Goal: Information Seeking & Learning: Find specific page/section

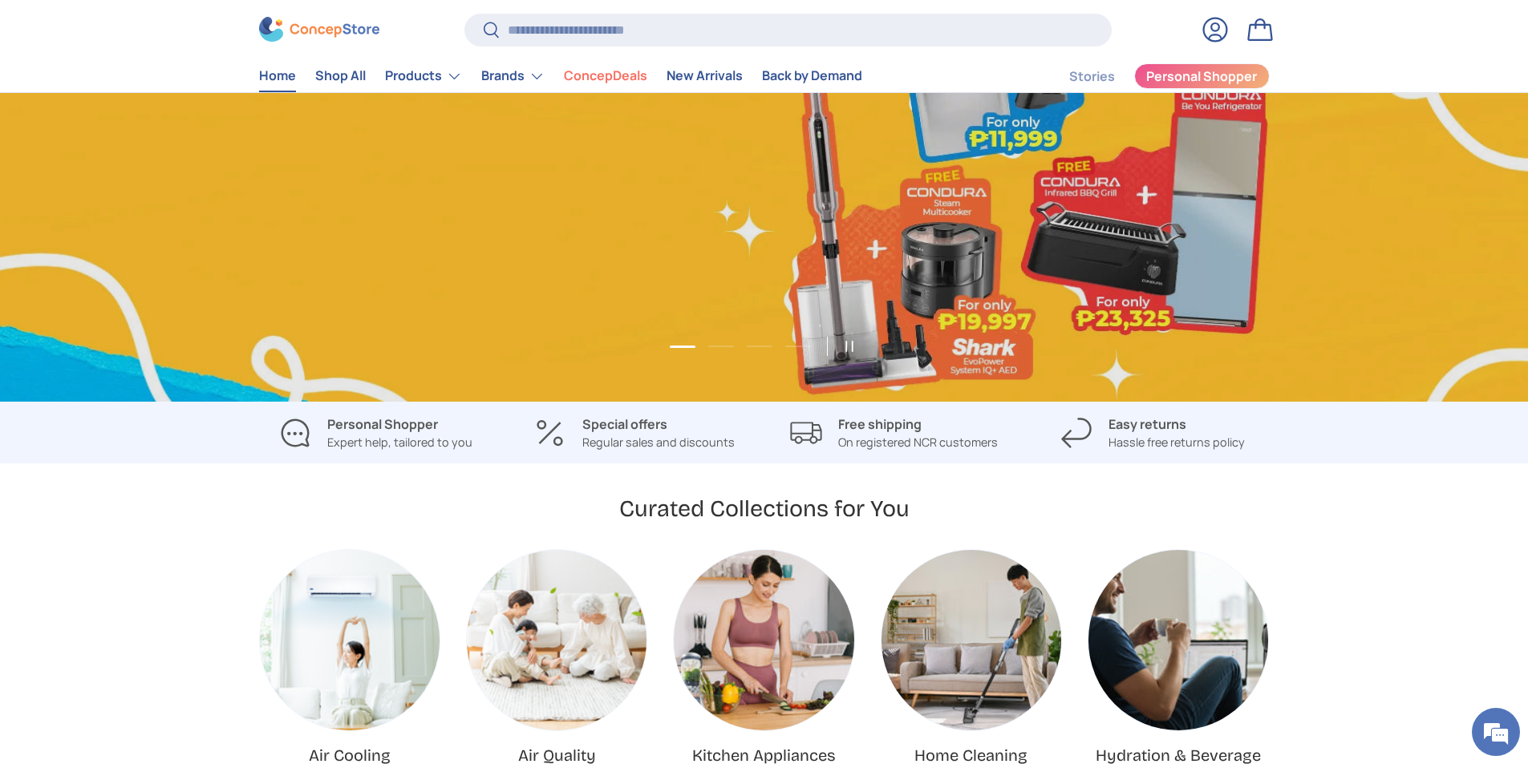
scroll to position [0, 1528]
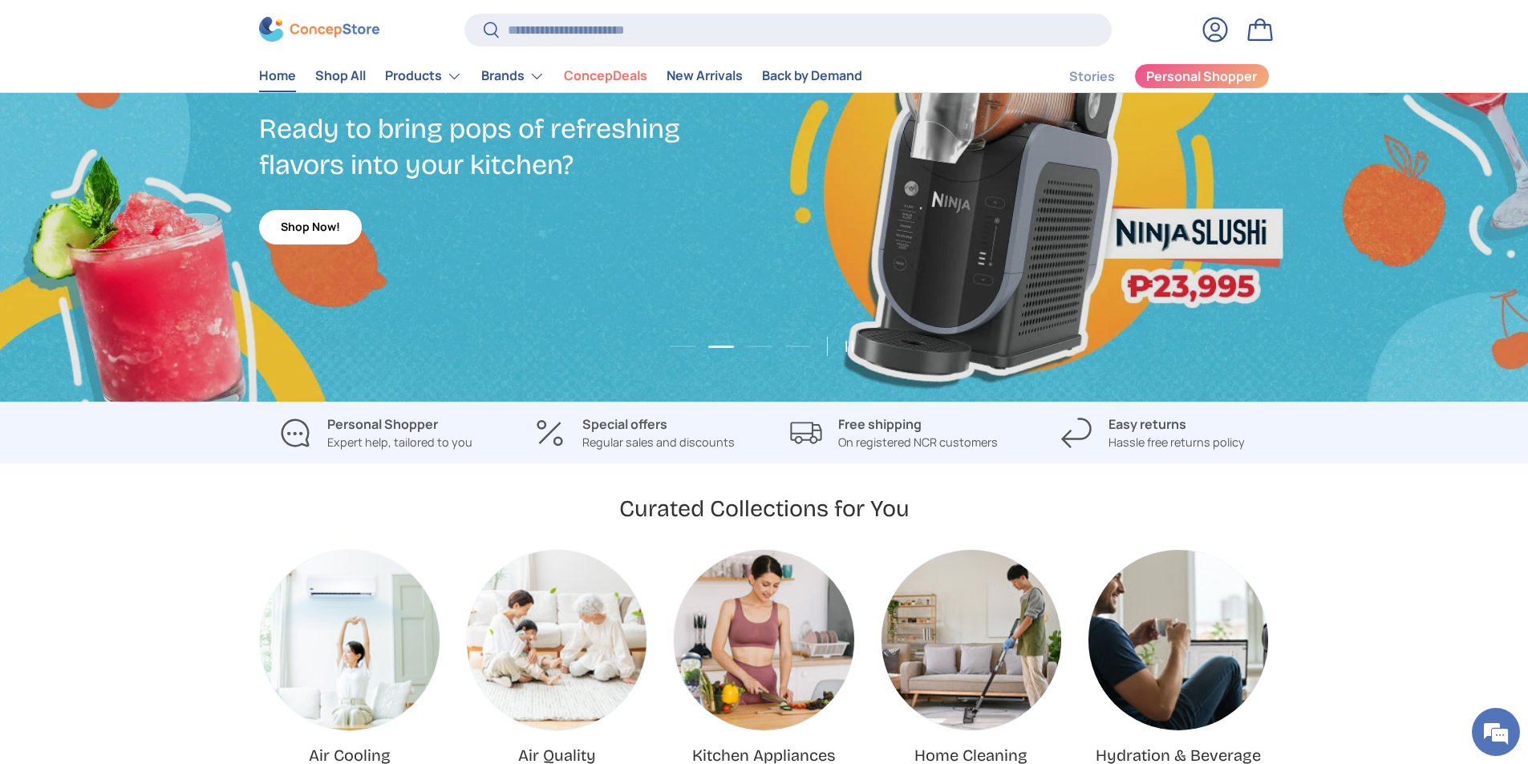
drag, startPoint x: 38, startPoint y: 577, endPoint x: 47, endPoint y: 577, distance: 8.8
click at [40, 577] on carousel-slider "Air Cooling Air Quality Kitchen Appliances Home Cleaning Hydration & Beverage N…" at bounding box center [764, 657] width 1528 height 217
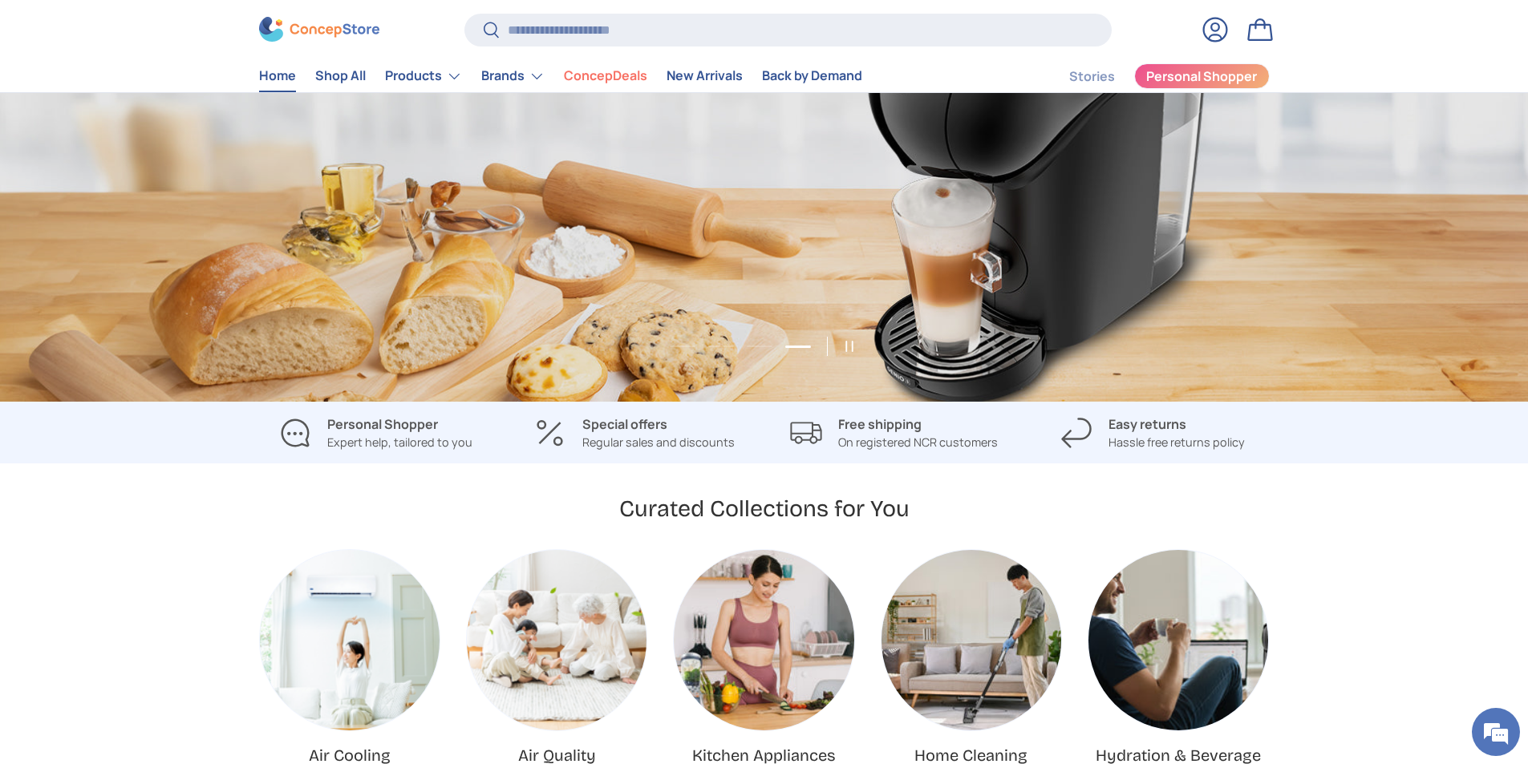
scroll to position [0, 4584]
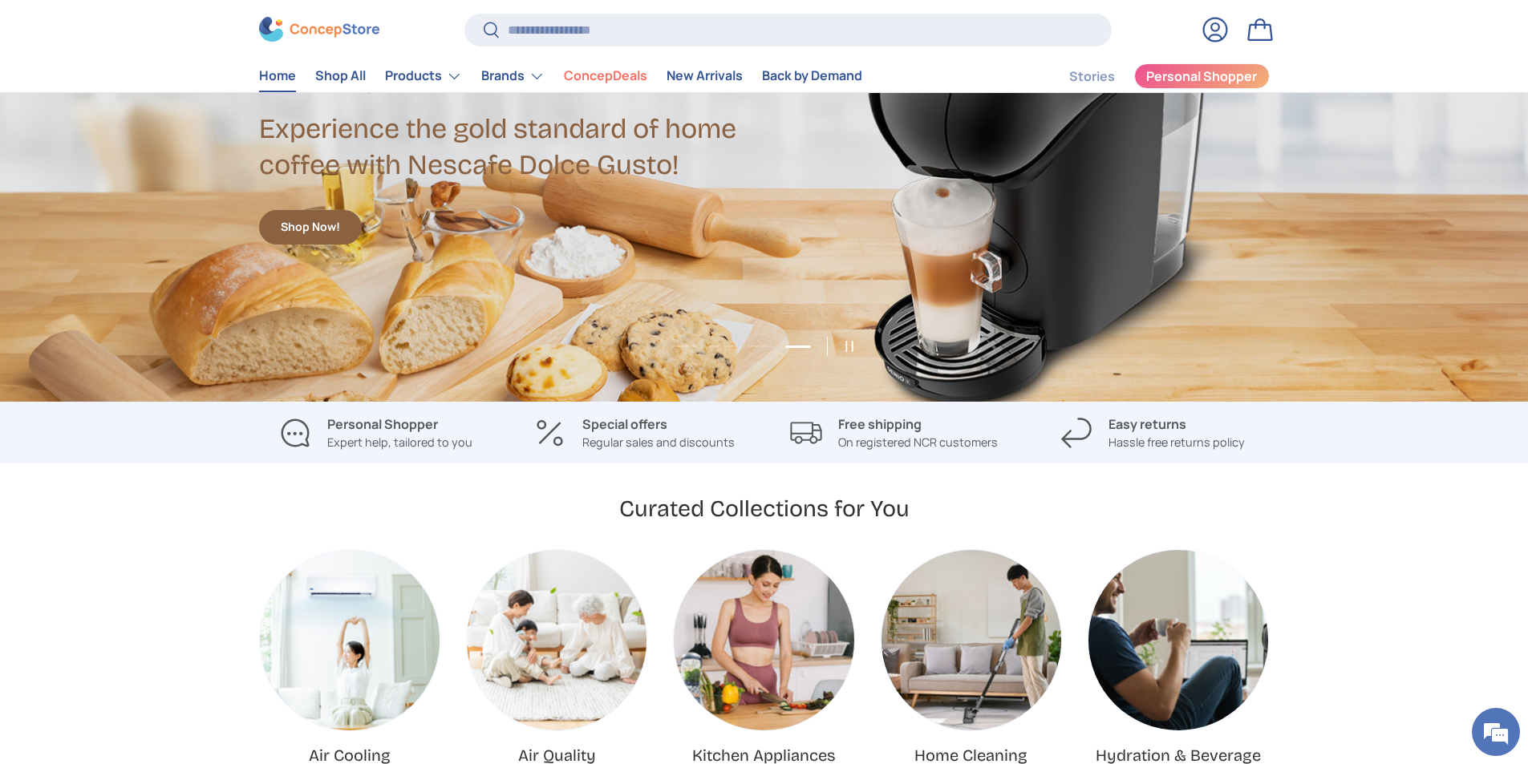
click at [0, 658] on carousel-slider "Air Cooling Air Quality Kitchen Appliances Home Cleaning Hydration & Beverage N…" at bounding box center [764, 657] width 1528 height 217
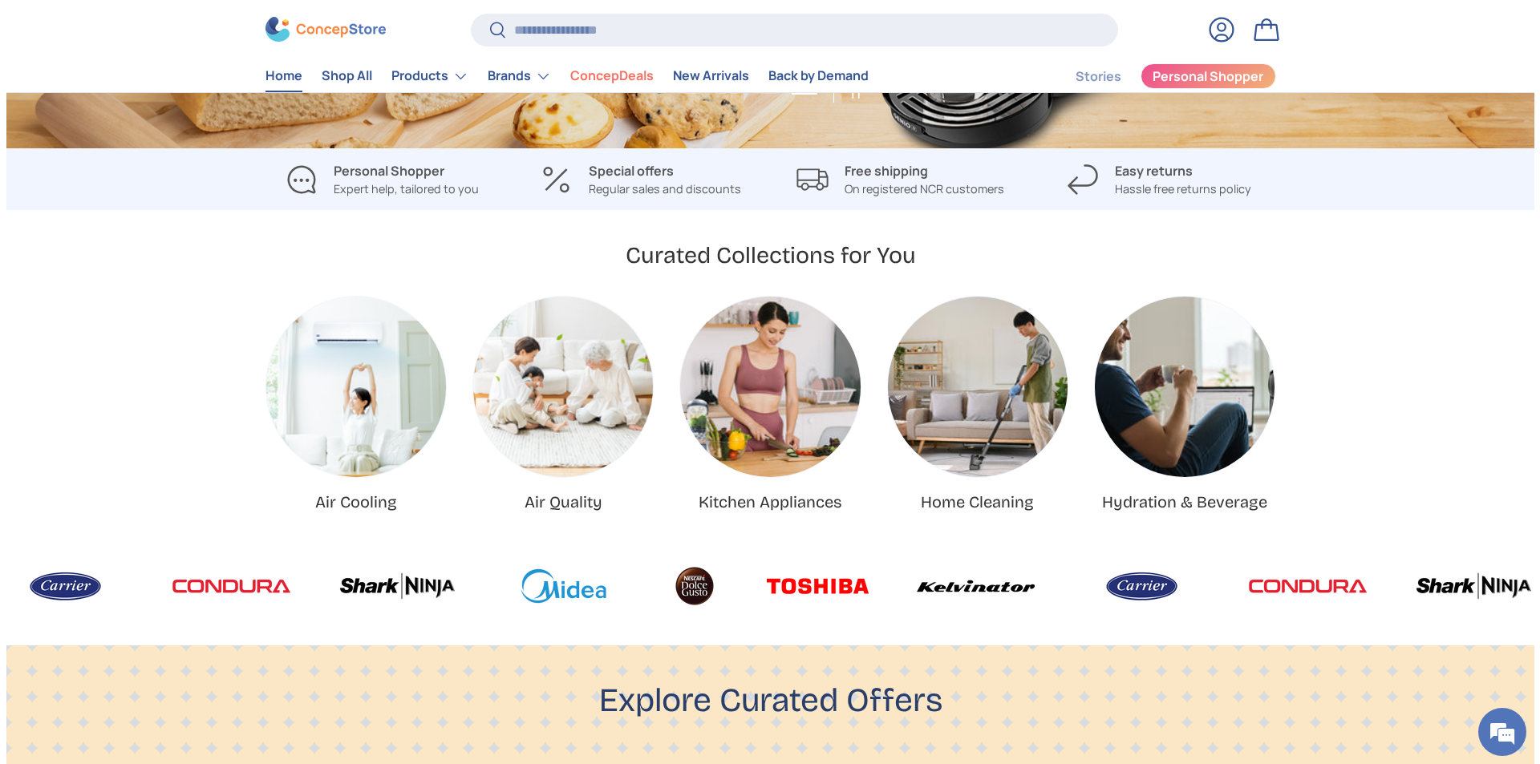
scroll to position [0, 0]
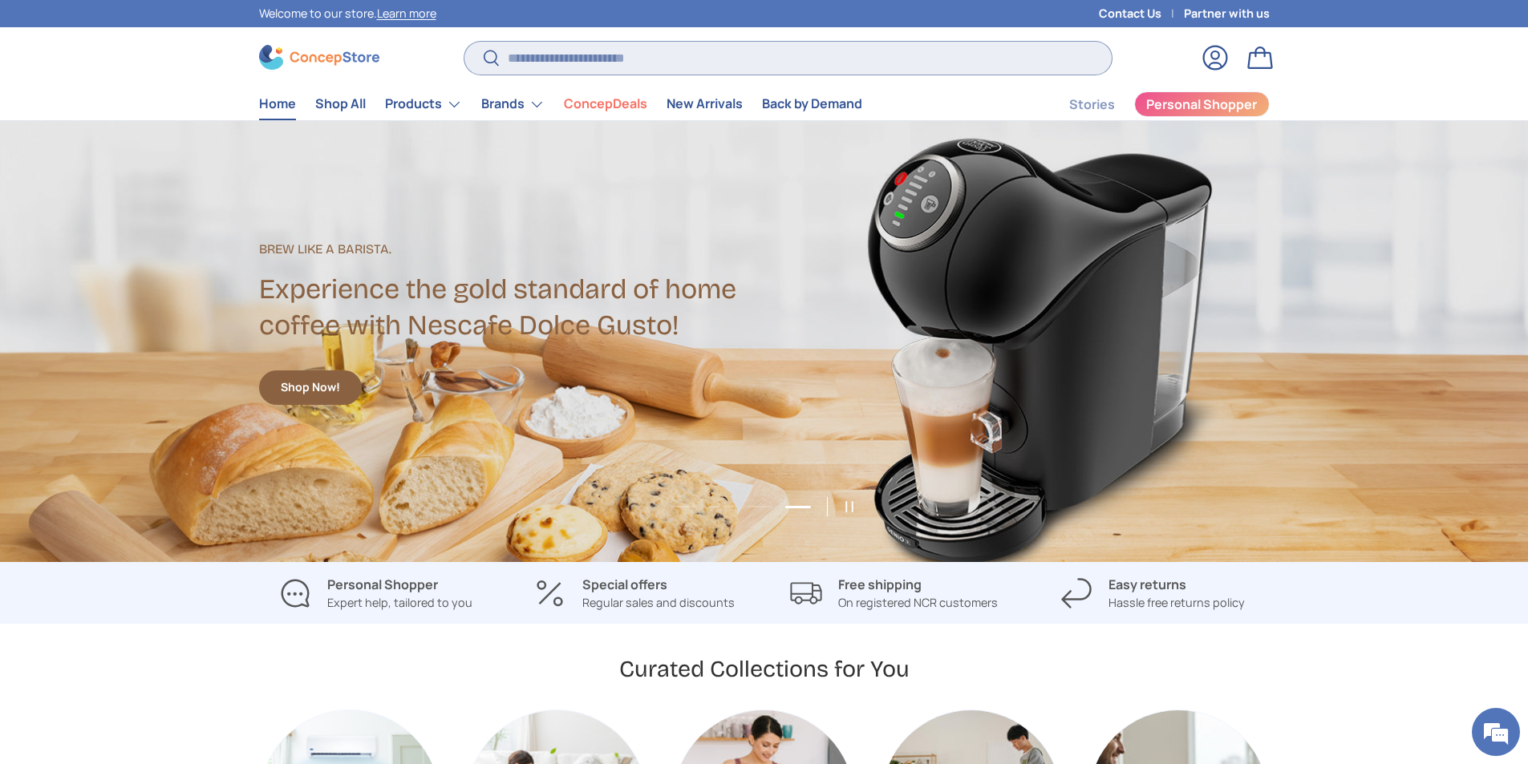
click at [610, 61] on input "Search" at bounding box center [787, 58] width 647 height 33
type input "*******"
click at [464, 40] on button "Search" at bounding box center [482, 59] width 36 height 38
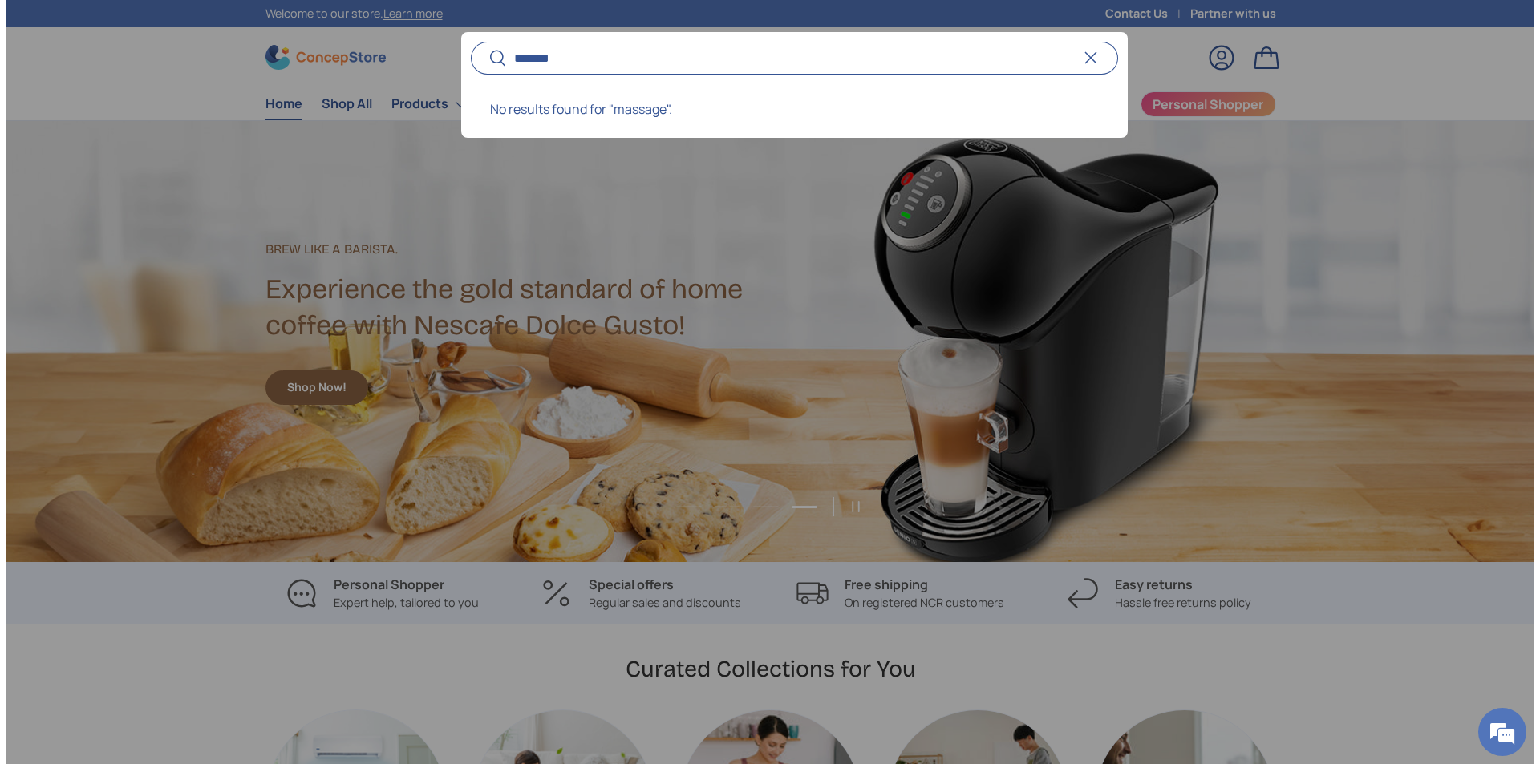
scroll to position [0, 4620]
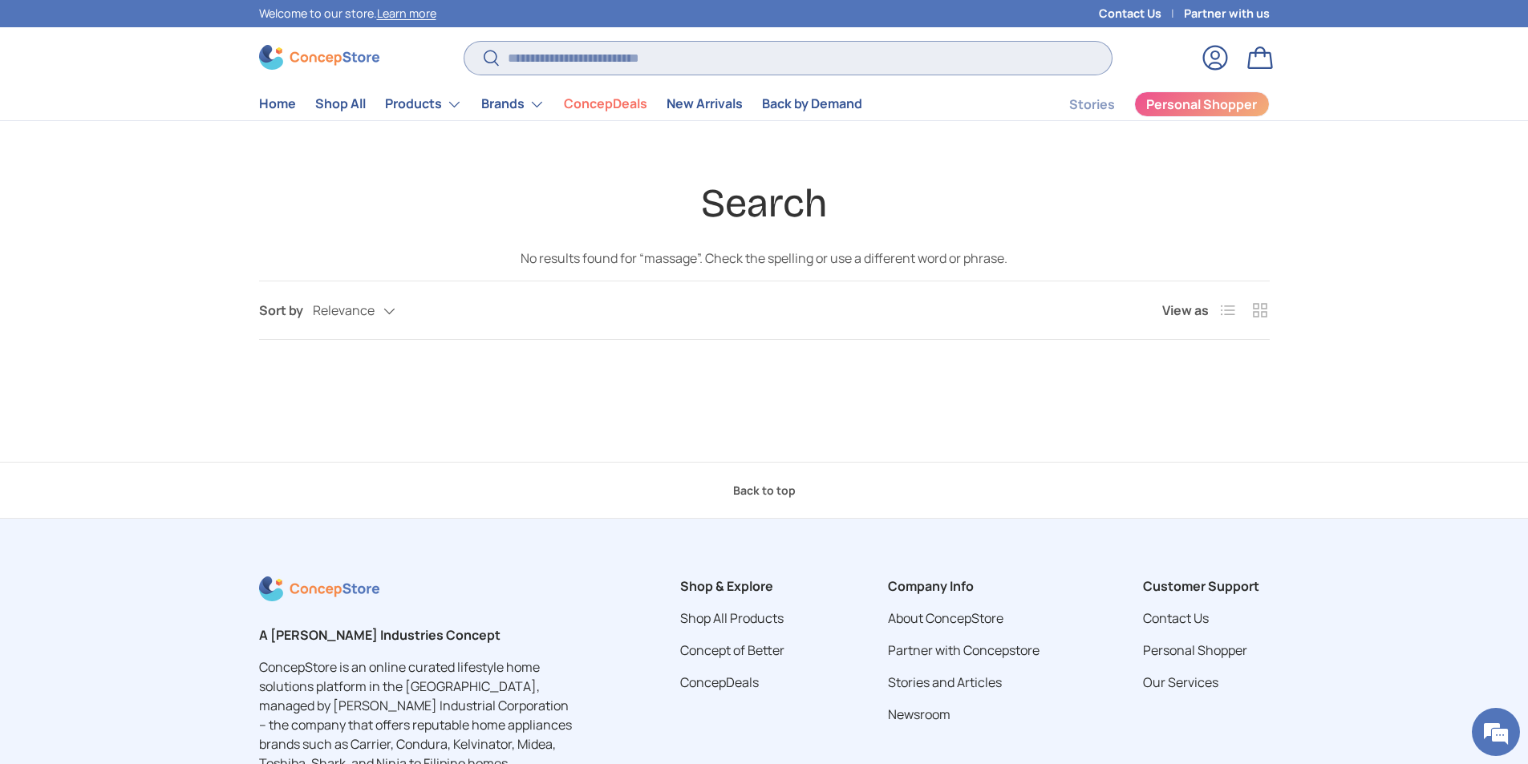
click at [693, 66] on input "Search" at bounding box center [787, 58] width 647 height 33
